Goal: Use online tool/utility: Utilize a website feature to perform a specific function

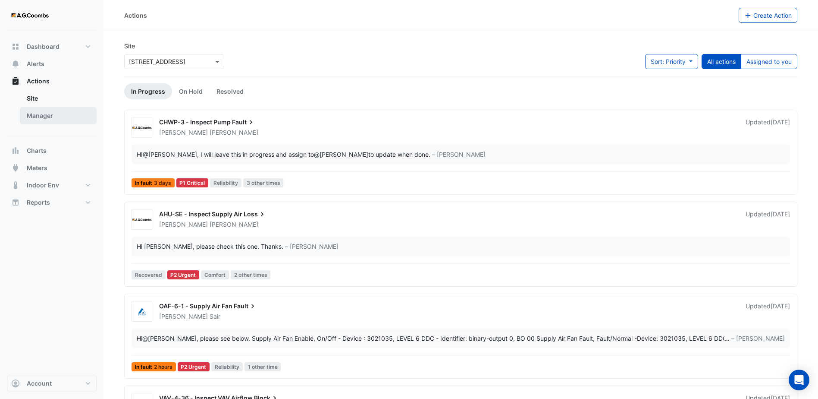
click at [59, 115] on link "Manager" at bounding box center [58, 115] width 77 height 17
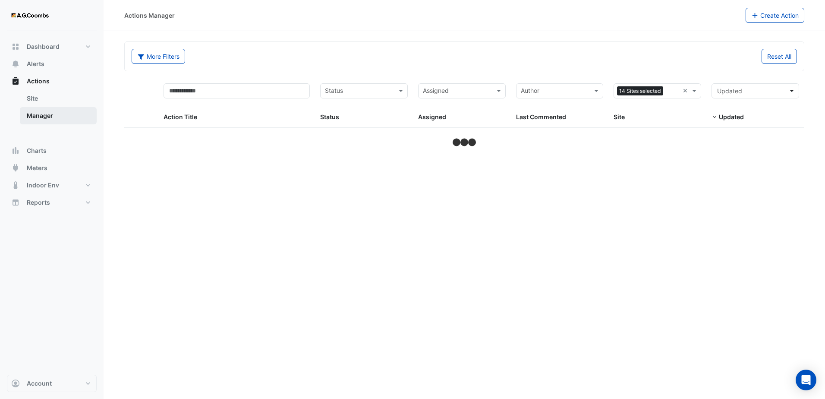
select select "***"
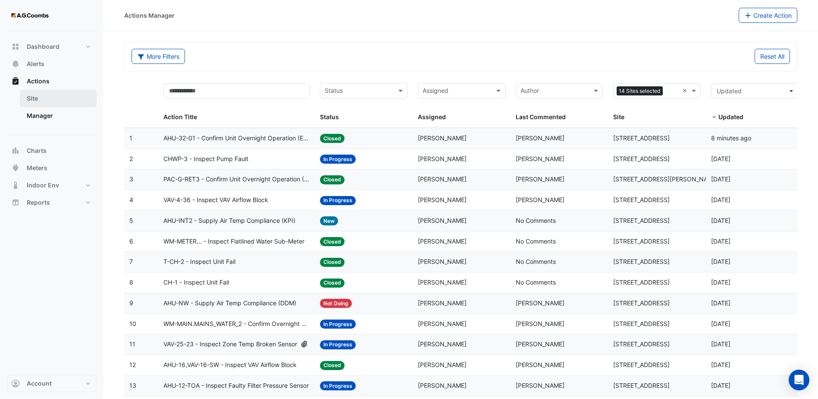
click at [53, 104] on link "Site" at bounding box center [58, 98] width 77 height 17
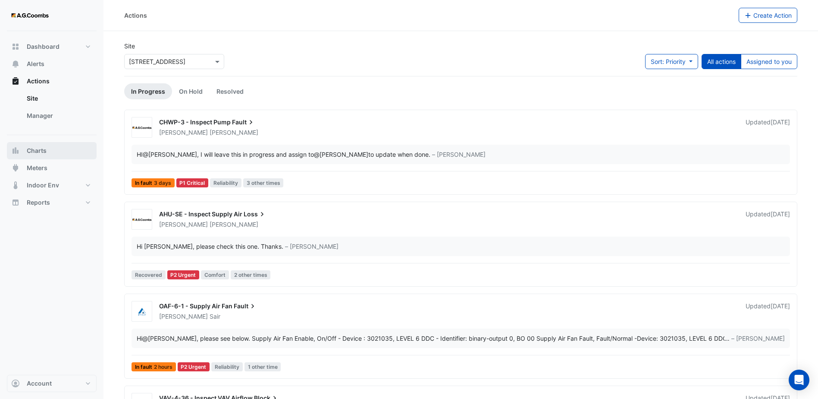
click at [50, 157] on button "Charts" at bounding box center [52, 150] width 90 height 17
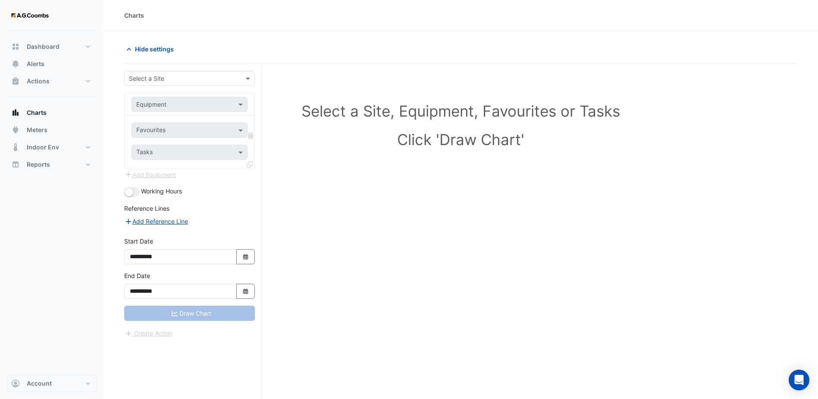
click at [209, 78] on input "text" at bounding box center [181, 78] width 104 height 9
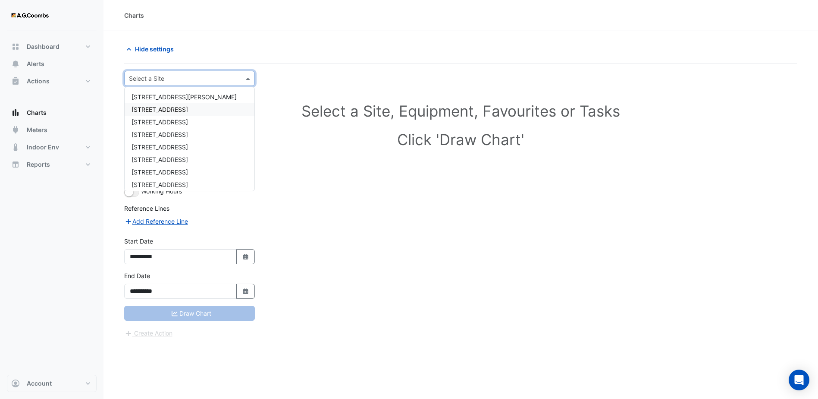
click at [188, 109] on span "[STREET_ADDRESS]" at bounding box center [160, 109] width 57 height 7
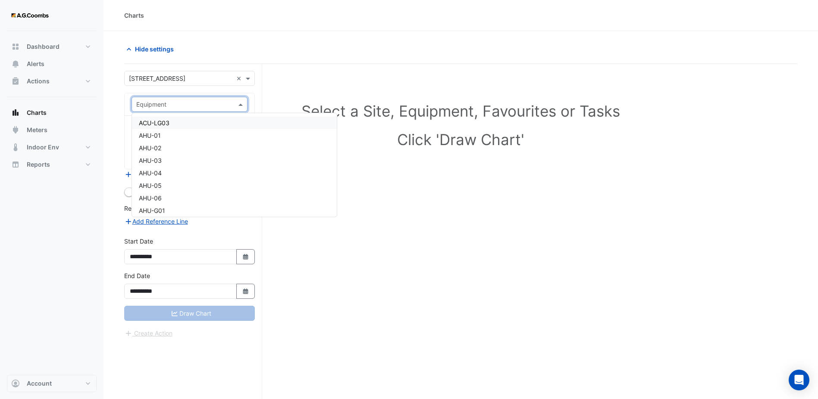
click at [193, 109] on div "Equipment" at bounding box center [190, 104] width 116 height 15
click at [194, 164] on div "CH-1" at bounding box center [234, 164] width 205 height 13
click at [204, 134] on input "text" at bounding box center [184, 130] width 97 height 9
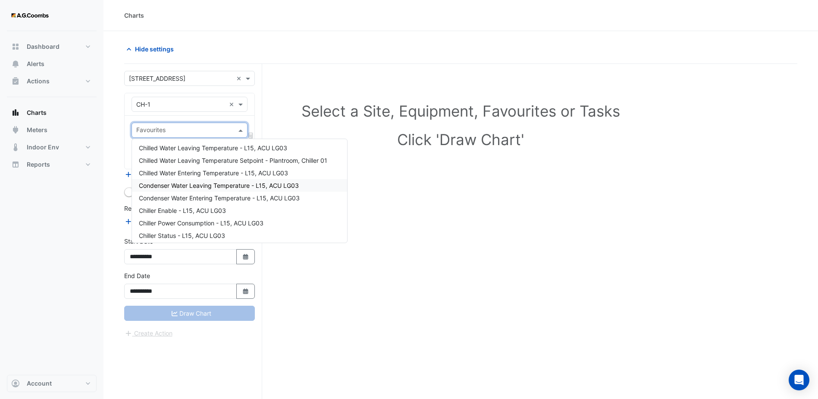
scroll to position [0, 0]
click at [298, 211] on div "Chiller Enable - L15, ACU LG03" at bounding box center [239, 211] width 215 height 13
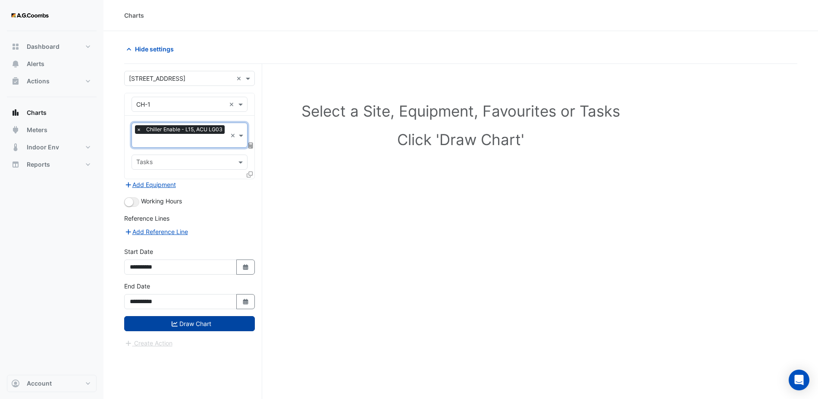
click at [182, 321] on button "Draw Chart" at bounding box center [189, 323] width 131 height 15
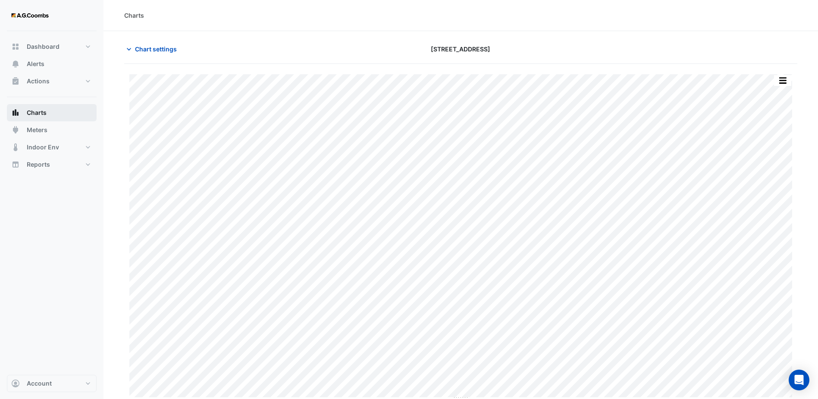
click at [45, 116] on span "Charts" at bounding box center [37, 112] width 20 height 9
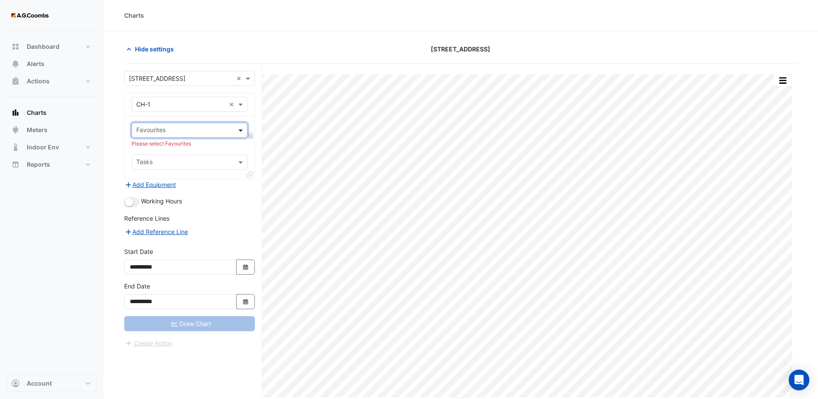
click at [241, 130] on span at bounding box center [241, 130] width 11 height 9
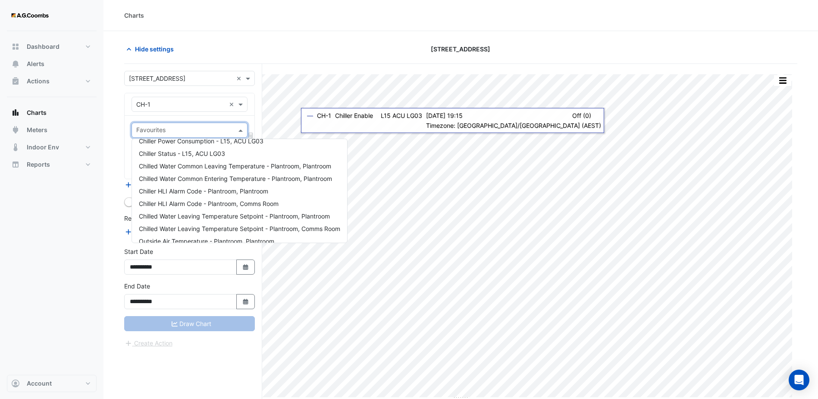
scroll to position [91, 0]
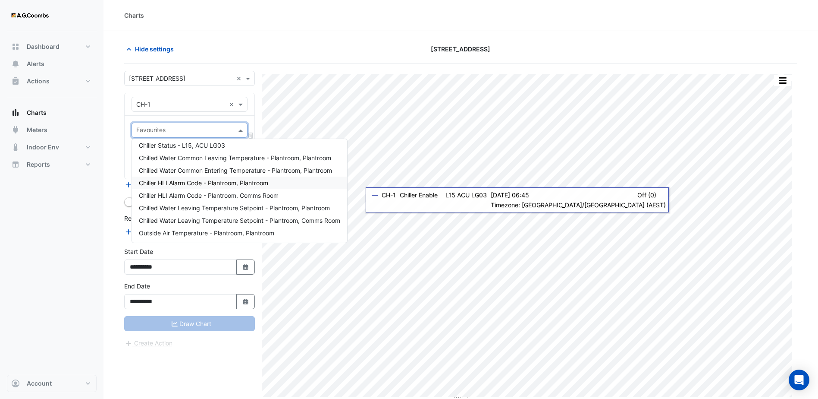
click at [208, 185] on span "Chiller HLI Alarm Code - Plantroom, Plantroom" at bounding box center [203, 182] width 129 height 7
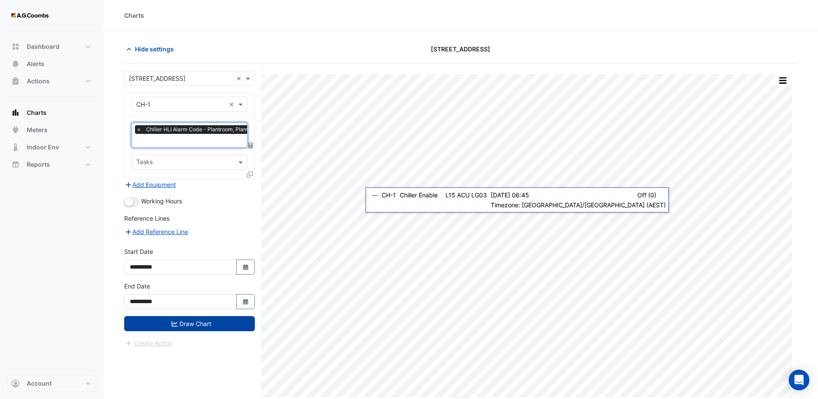
click at [167, 322] on button "Draw Chart" at bounding box center [189, 323] width 131 height 15
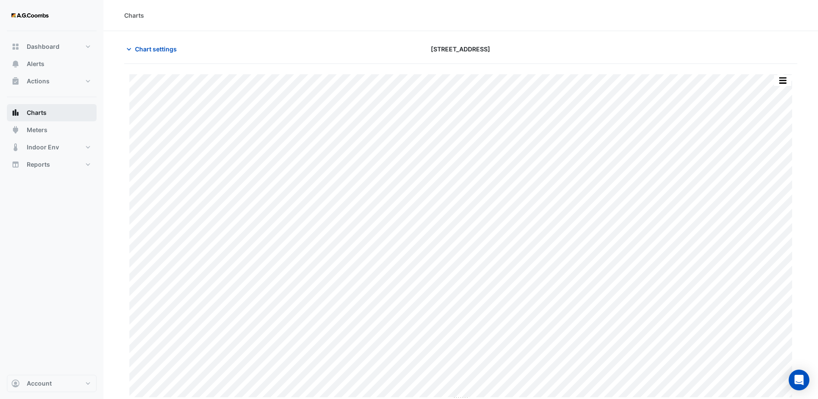
click at [41, 110] on span "Charts" at bounding box center [37, 112] width 20 height 9
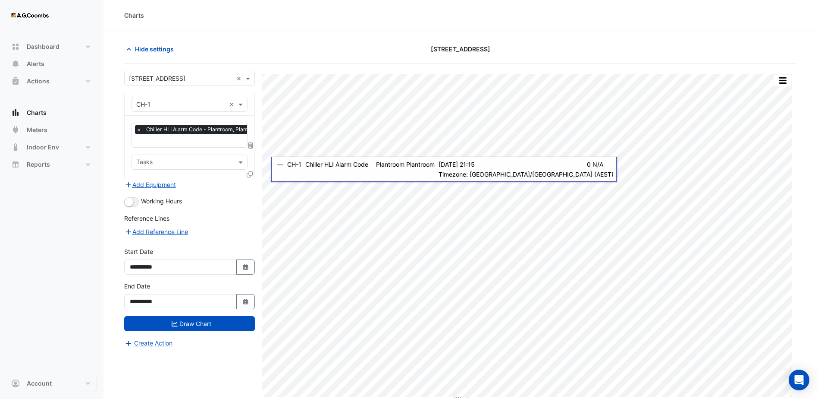
click at [138, 131] on span "×" at bounding box center [139, 129] width 8 height 9
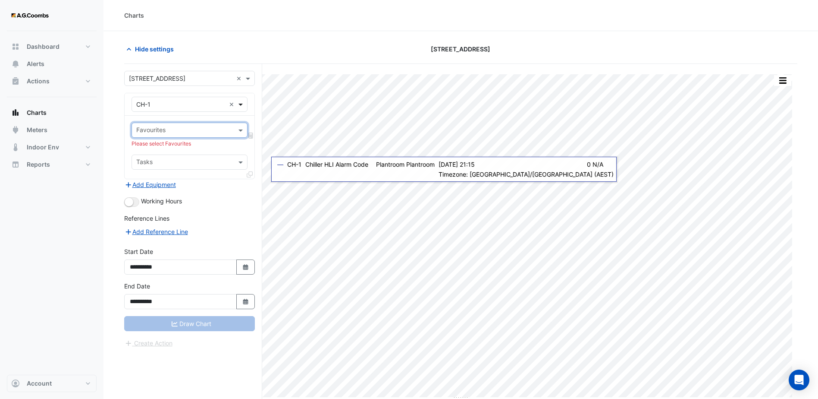
click at [245, 104] on span at bounding box center [241, 104] width 11 height 9
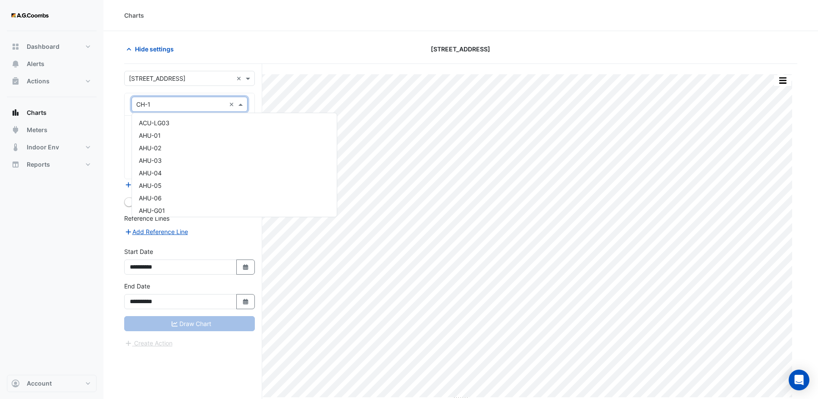
click at [325, 39] on section "Hide settings [STREET_ADDRESS] Print Save as JPEG Save as PNG Pivot Data Table …" at bounding box center [461, 231] width 715 height 400
